Goal: Find contact information: Find contact information

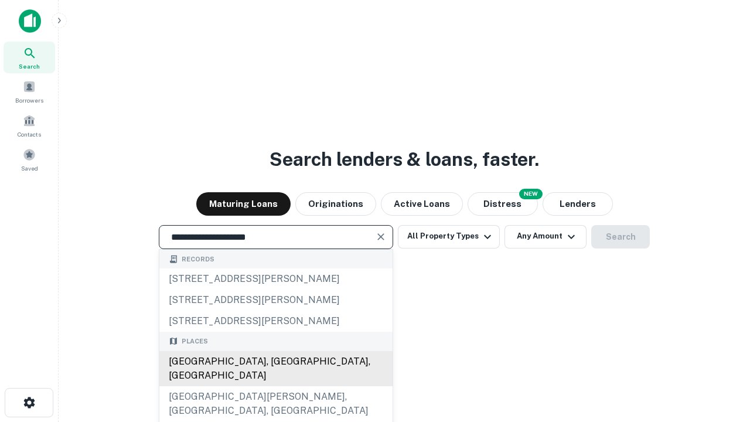
click at [275, 386] on div "[GEOGRAPHIC_DATA], [GEOGRAPHIC_DATA], [GEOGRAPHIC_DATA]" at bounding box center [275, 368] width 233 height 35
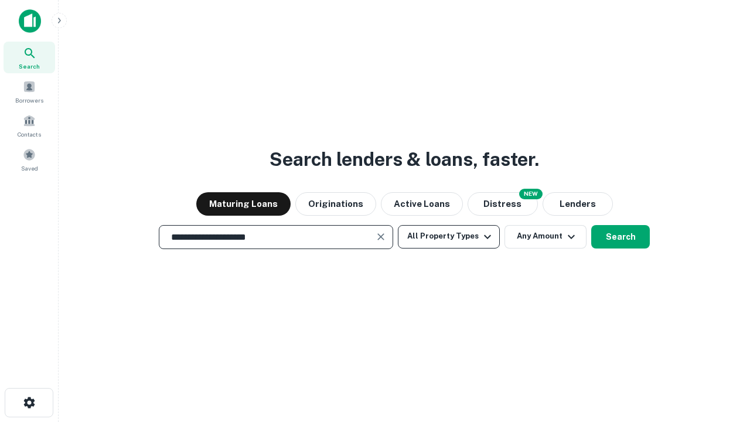
type input "**********"
click at [449, 236] on button "All Property Types" at bounding box center [449, 236] width 102 height 23
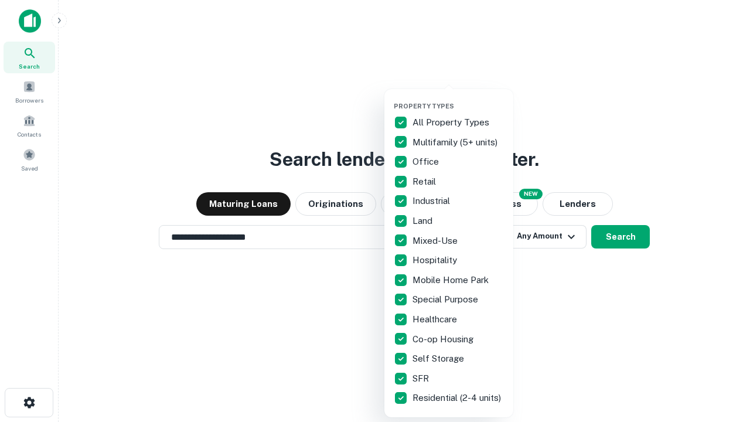
click at [458, 98] on button "button" at bounding box center [458, 98] width 129 height 1
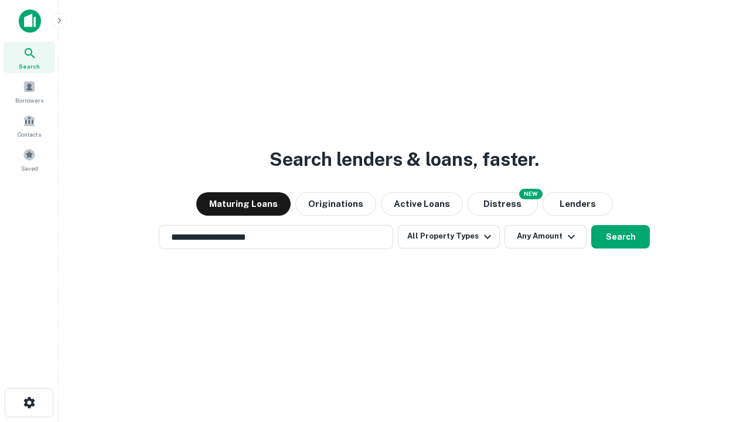
scroll to position [7, 141]
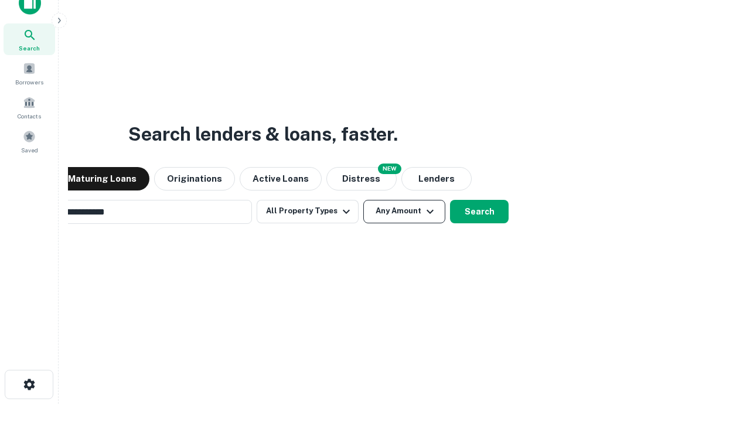
click at [363, 200] on button "Any Amount" at bounding box center [404, 211] width 82 height 23
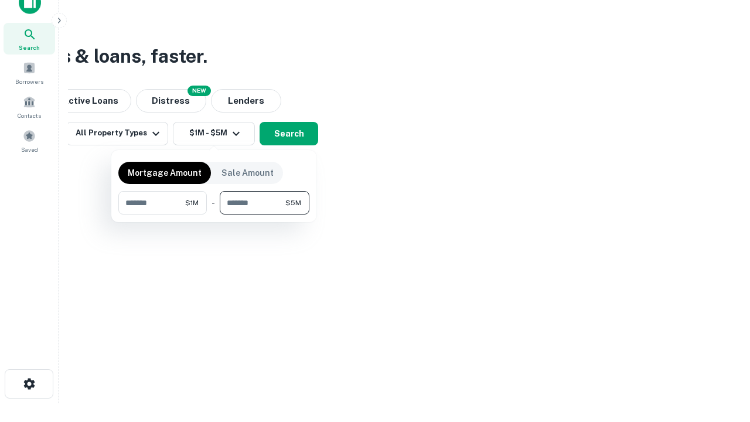
type input "*******"
click at [214, 214] on button "button" at bounding box center [213, 214] width 191 height 1
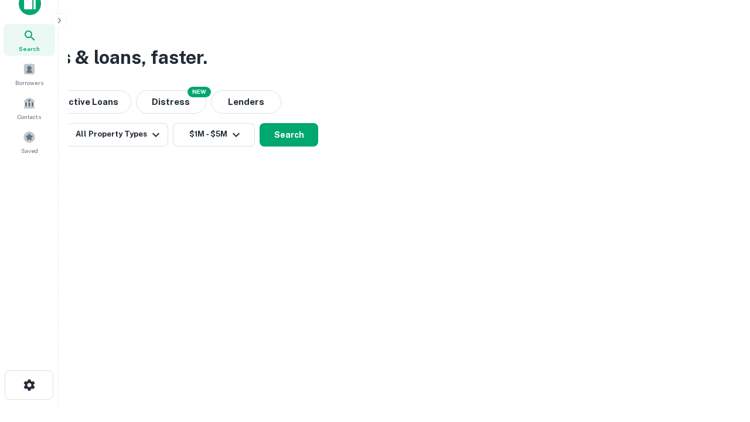
scroll to position [7, 216]
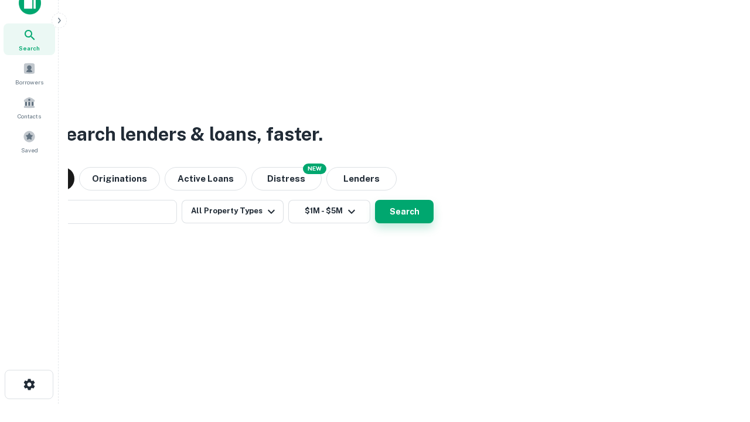
click at [375, 200] on button "Search" at bounding box center [404, 211] width 59 height 23
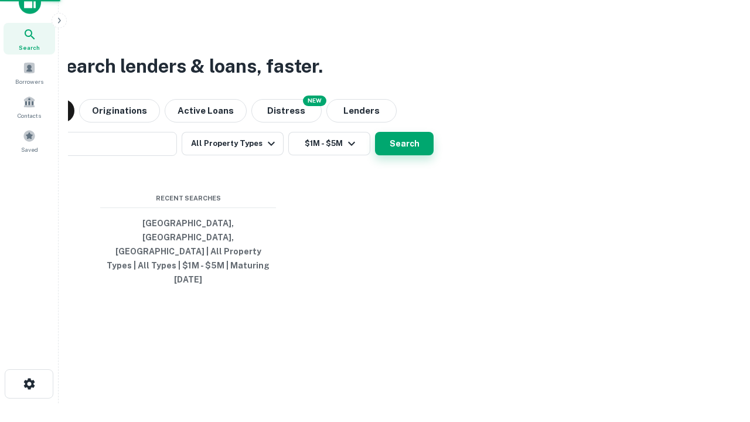
scroll to position [31, 332]
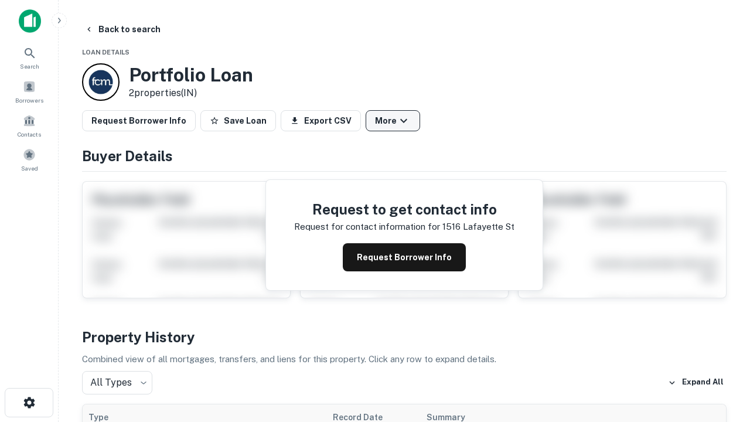
click at [393, 121] on button "More" at bounding box center [393, 120] width 55 height 21
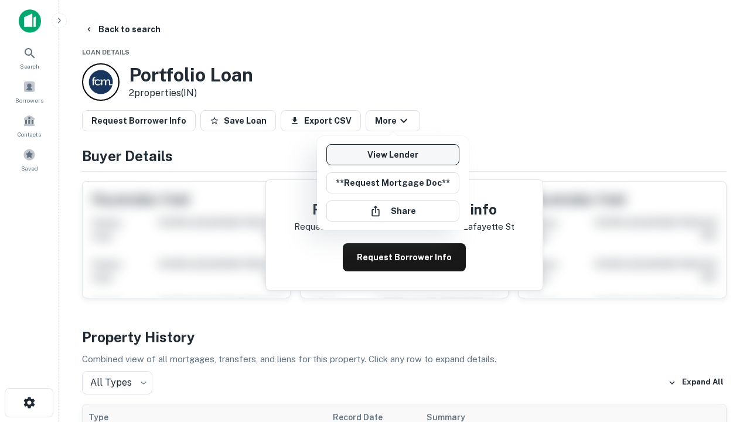
click at [393, 155] on link "View Lender" at bounding box center [392, 154] width 133 height 21
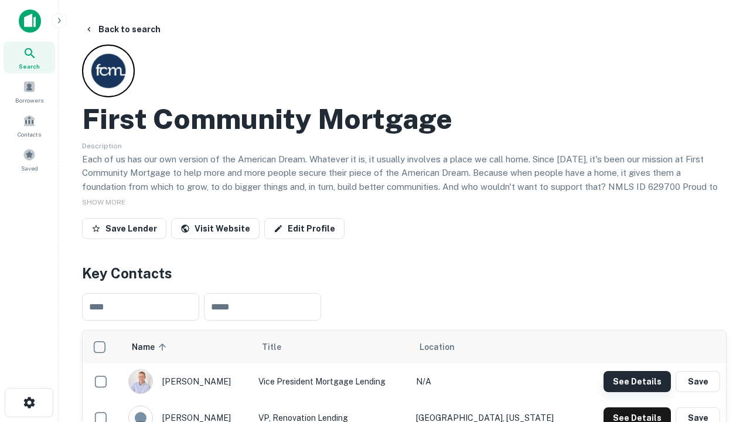
click at [637, 381] on button "See Details" at bounding box center [637, 381] width 67 height 21
click at [29, 403] on icon "button" at bounding box center [29, 403] width 14 height 14
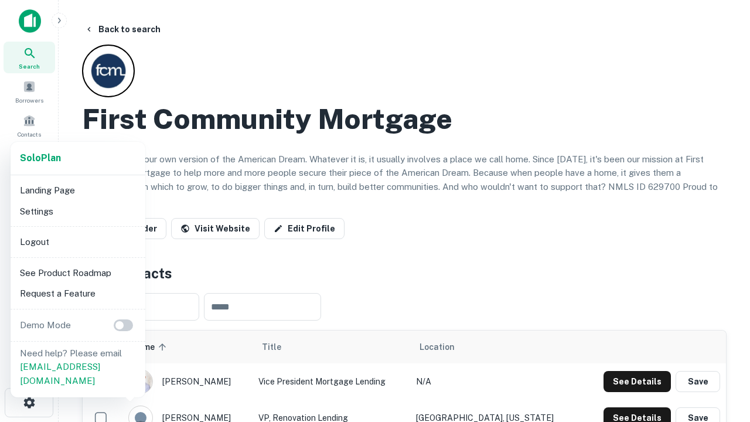
click at [77, 241] on li "Logout" at bounding box center [77, 241] width 125 height 21
